Goal: Find contact information: Find contact information

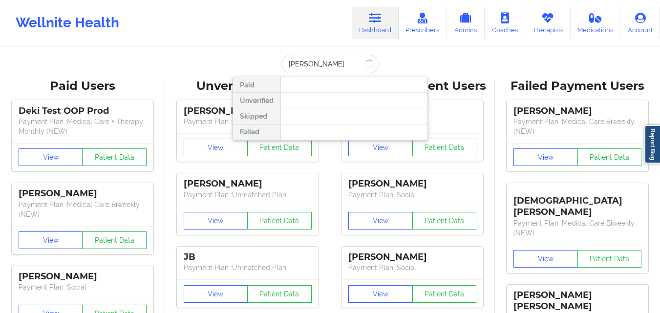
type input "[PERSON_NAME]"
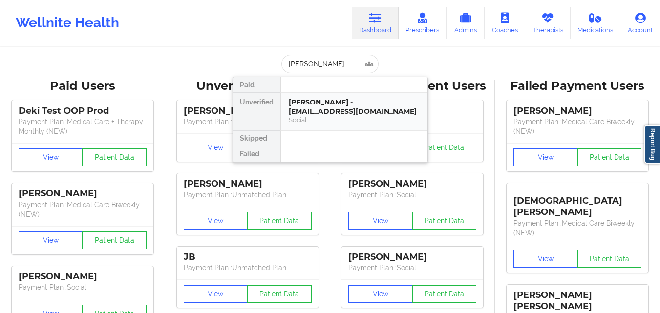
click at [331, 110] on div "[PERSON_NAME] - [EMAIL_ADDRESS][DOMAIN_NAME]" at bounding box center [354, 107] width 131 height 18
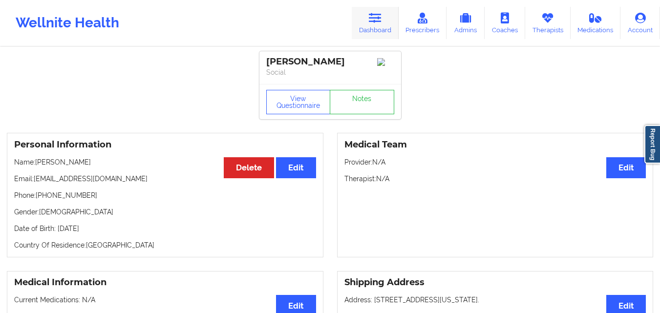
click at [386, 20] on link "Dashboard" at bounding box center [375, 23] width 47 height 32
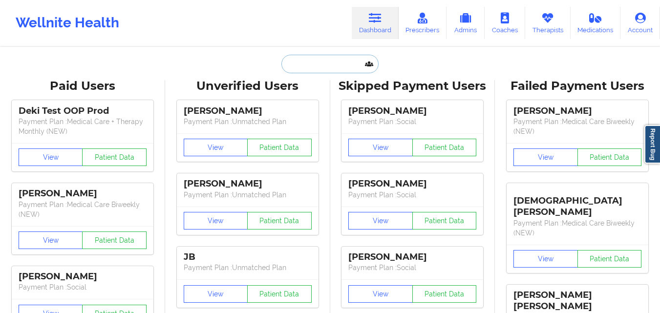
click at [349, 67] on input "text" at bounding box center [329, 64] width 97 height 19
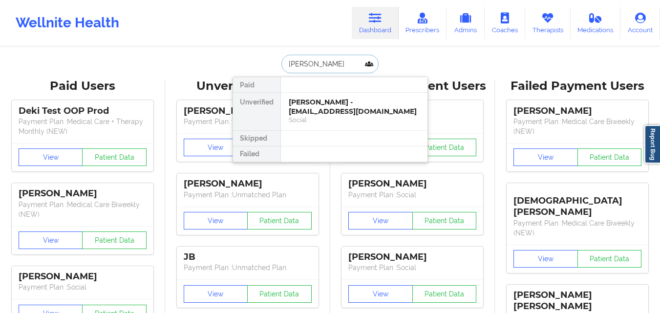
type input "[PERSON_NAME]"
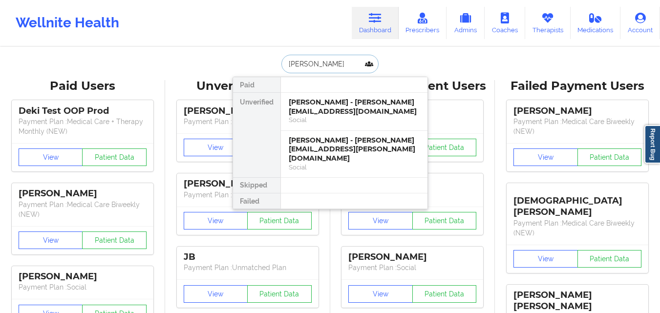
click at [341, 124] on div "Social" at bounding box center [354, 120] width 131 height 8
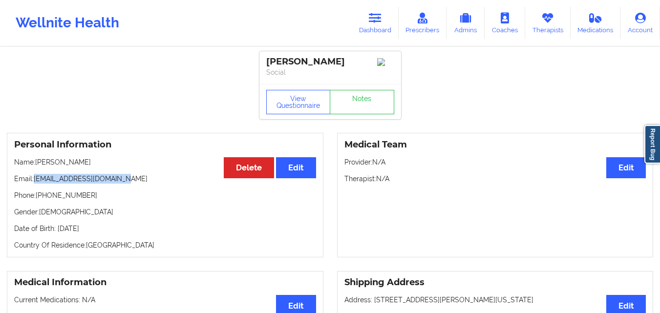
drag, startPoint x: 36, startPoint y: 182, endPoint x: 141, endPoint y: 184, distance: 104.5
click at [141, 184] on p "Email: [EMAIL_ADDRESS][DOMAIN_NAME]" at bounding box center [165, 179] width 302 height 10
copy p "[EMAIL_ADDRESS][DOMAIN_NAME]"
